Goal: Information Seeking & Learning: Learn about a topic

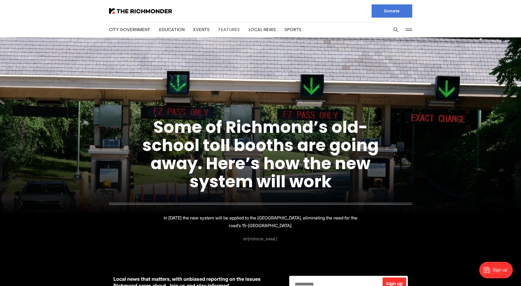
click at [226, 30] on link "Features" at bounding box center [228, 29] width 21 height 6
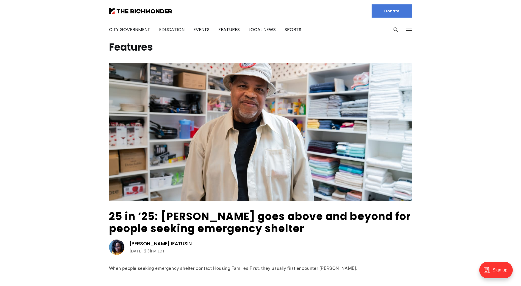
click at [182, 32] on link "Education" at bounding box center [172, 29] width 26 height 6
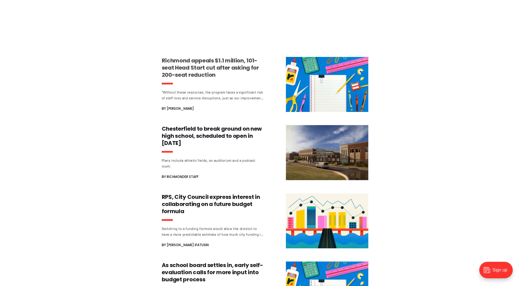
scroll to position [852, 0]
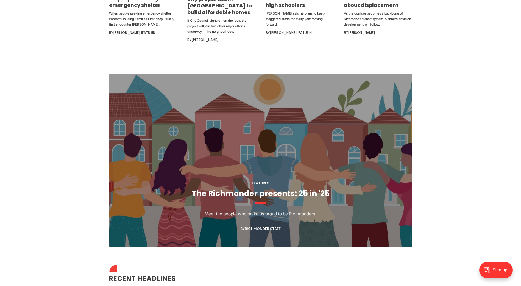
scroll to position [440, 0]
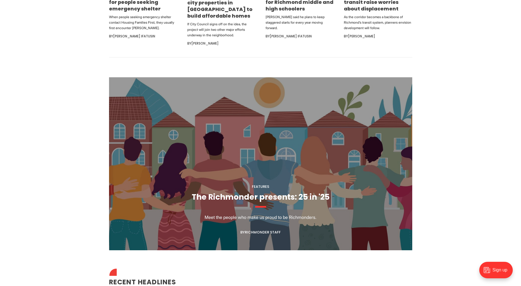
click at [224, 105] on figcaption "Features The Richmonder presents: 25 in '25 Meet the people who make us proud t…" at bounding box center [260, 163] width 303 height 173
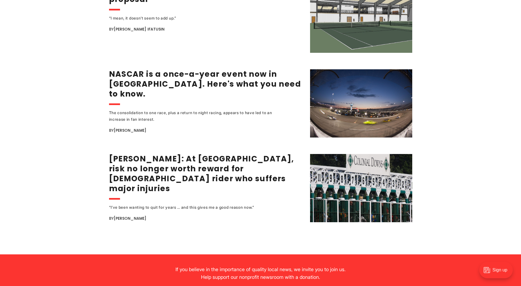
scroll to position [1044, 0]
